Goal: Task Accomplishment & Management: Use online tool/utility

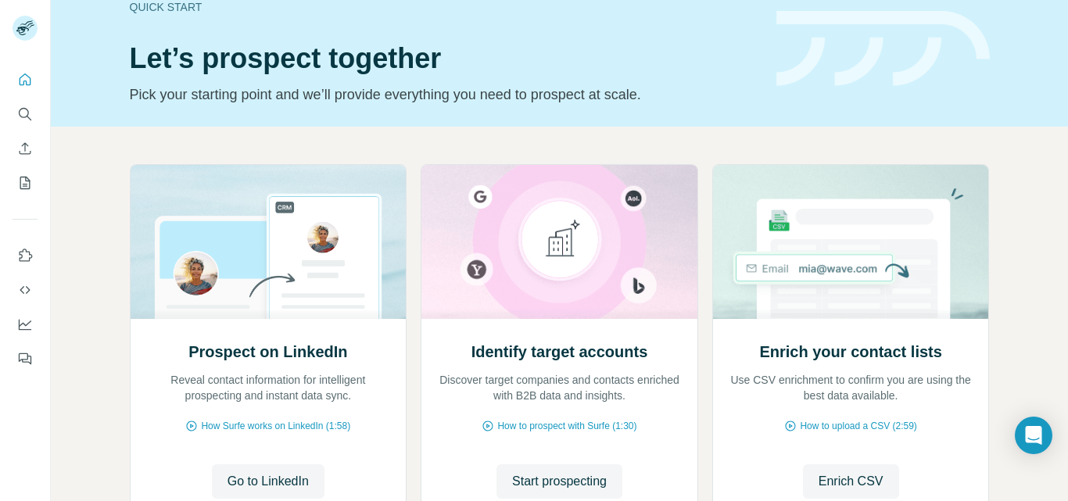
scroll to position [28, 0]
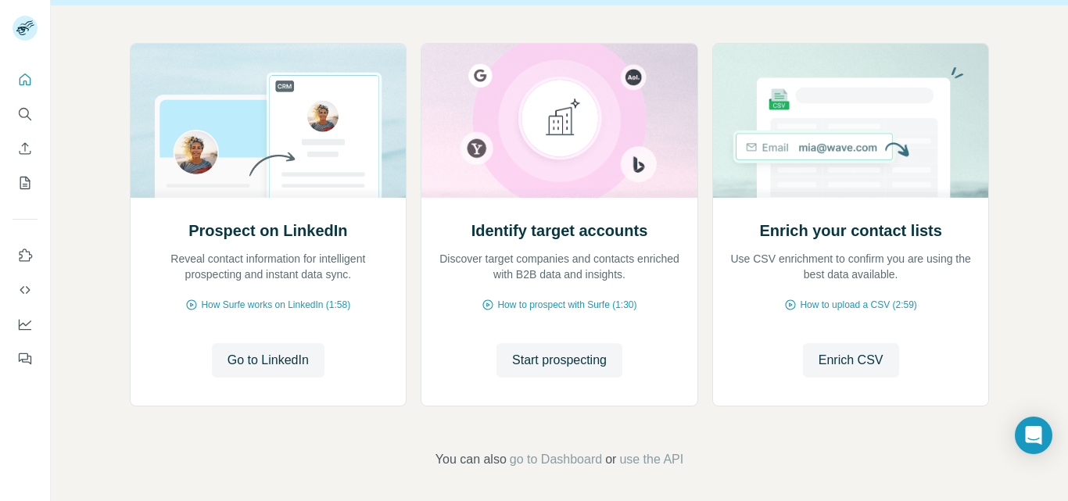
scroll to position [156, 0]
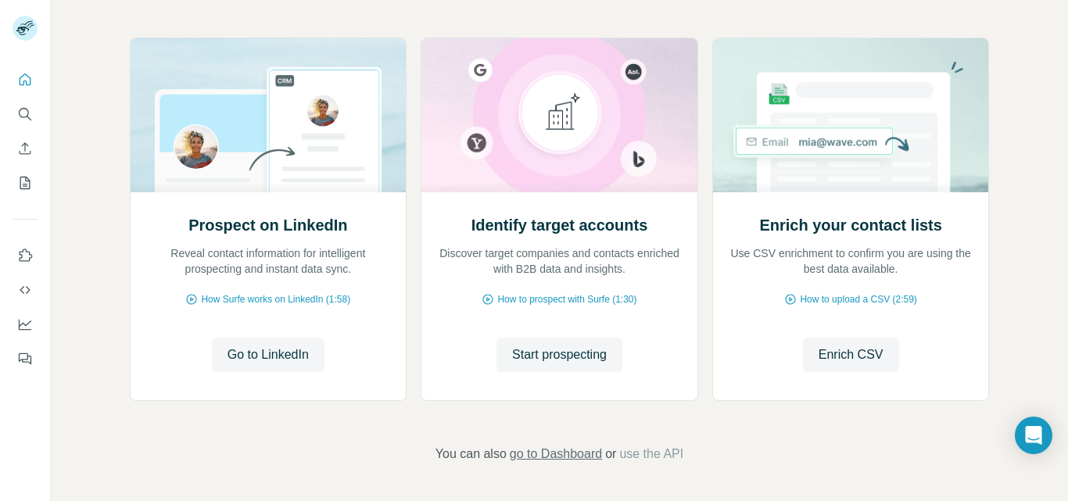
click at [564, 456] on span "go to Dashboard" at bounding box center [556, 454] width 92 height 19
click at [560, 357] on span "Start prospecting" at bounding box center [559, 354] width 95 height 19
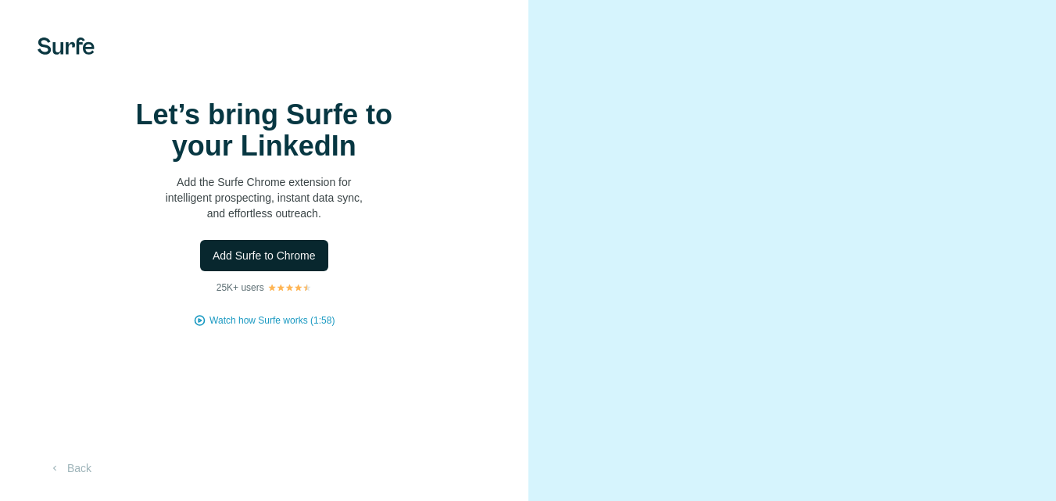
click at [285, 263] on span "Add Surfe to Chrome" at bounding box center [264, 256] width 103 height 16
